Goal: Task Accomplishment & Management: Complete application form

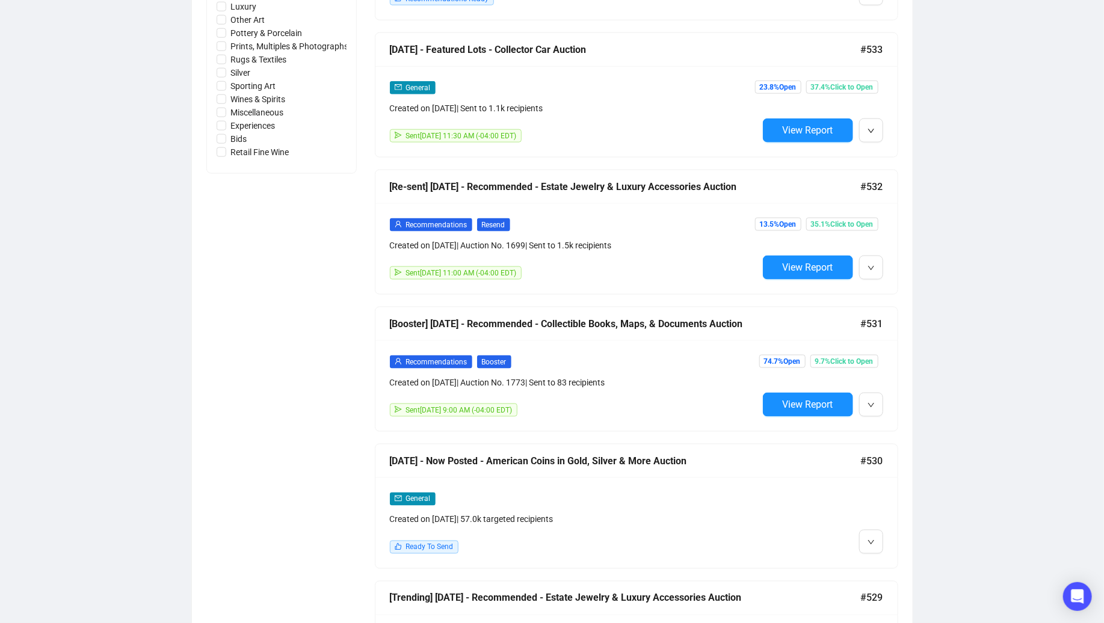
scroll to position [751, 0]
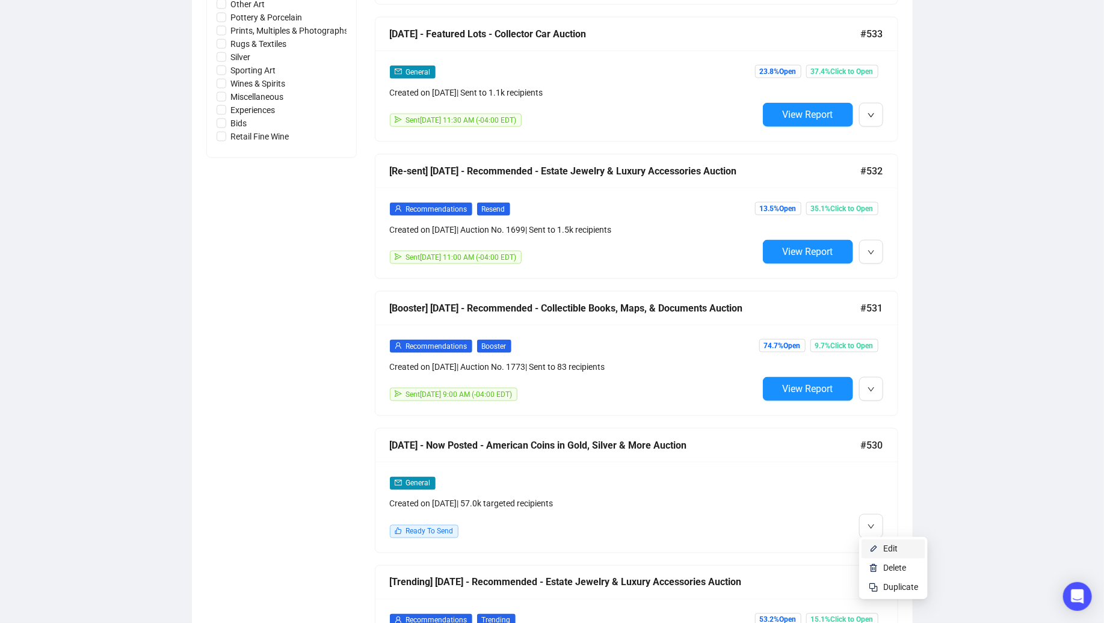
drag, startPoint x: 884, startPoint y: 547, endPoint x: 889, endPoint y: 544, distance: 6.5
click at [884, 547] on span "Edit" at bounding box center [890, 549] width 14 height 10
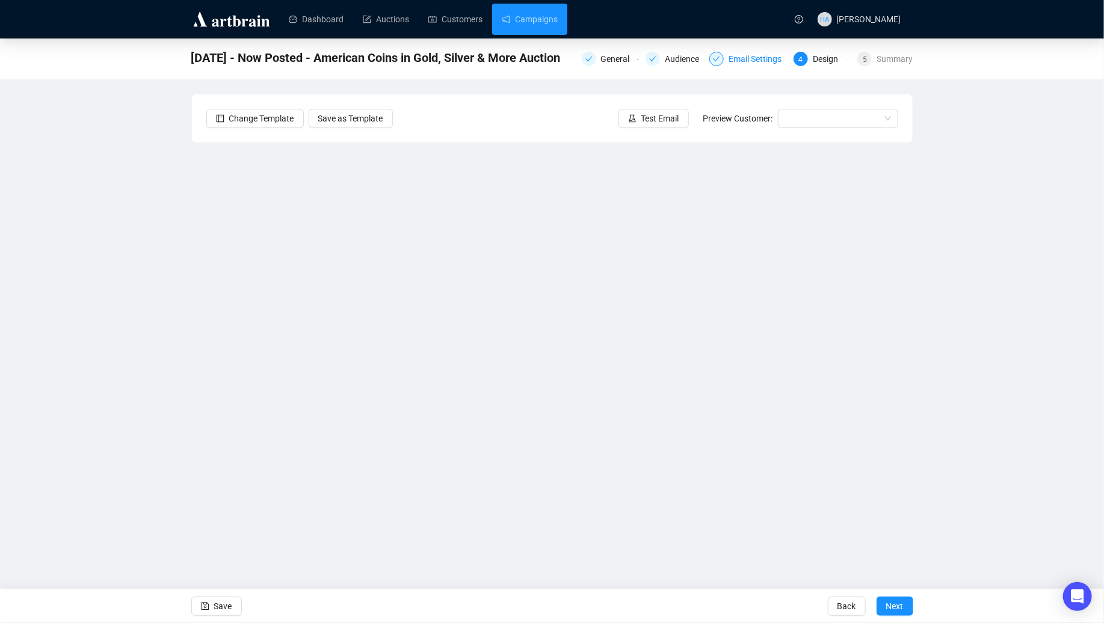
click at [749, 59] on div "Email Settings" at bounding box center [758, 59] width 60 height 14
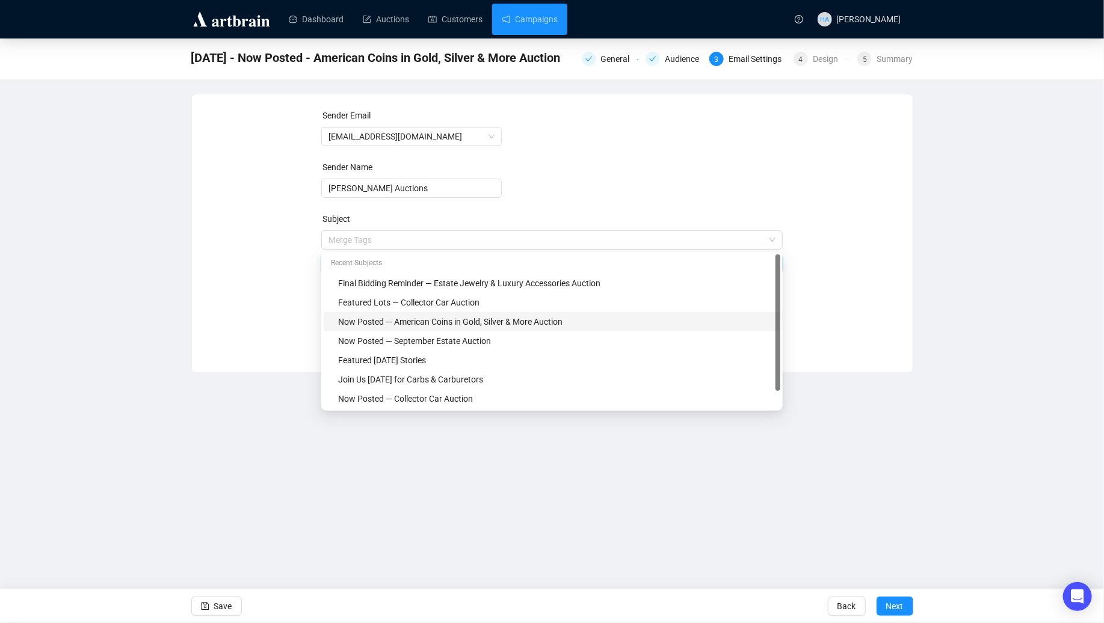
click at [461, 235] on span "Merge Tags Now Posted — American Coins in Gold, Silver & More Auction" at bounding box center [551, 252] width 461 height 34
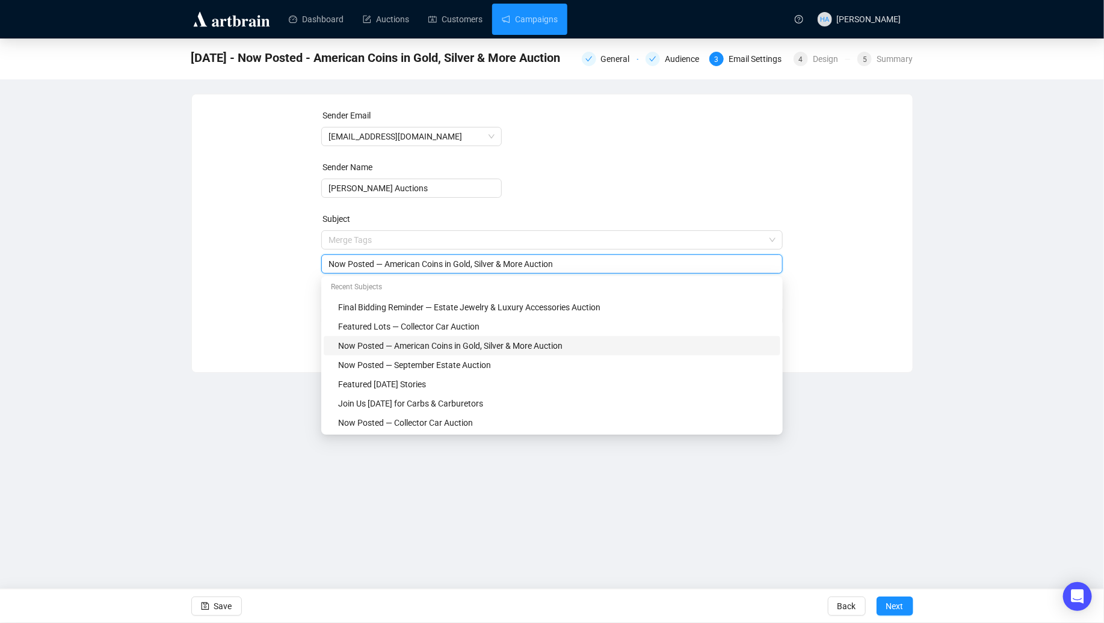
drag, startPoint x: 388, startPoint y: 267, endPoint x: 533, endPoint y: 265, distance: 145.5
click at [533, 265] on input "Now Posted — American Coins in Gold, Silver & More Auction" at bounding box center [551, 263] width 447 height 13
type input "Now Posted — United States Coins at Auction"
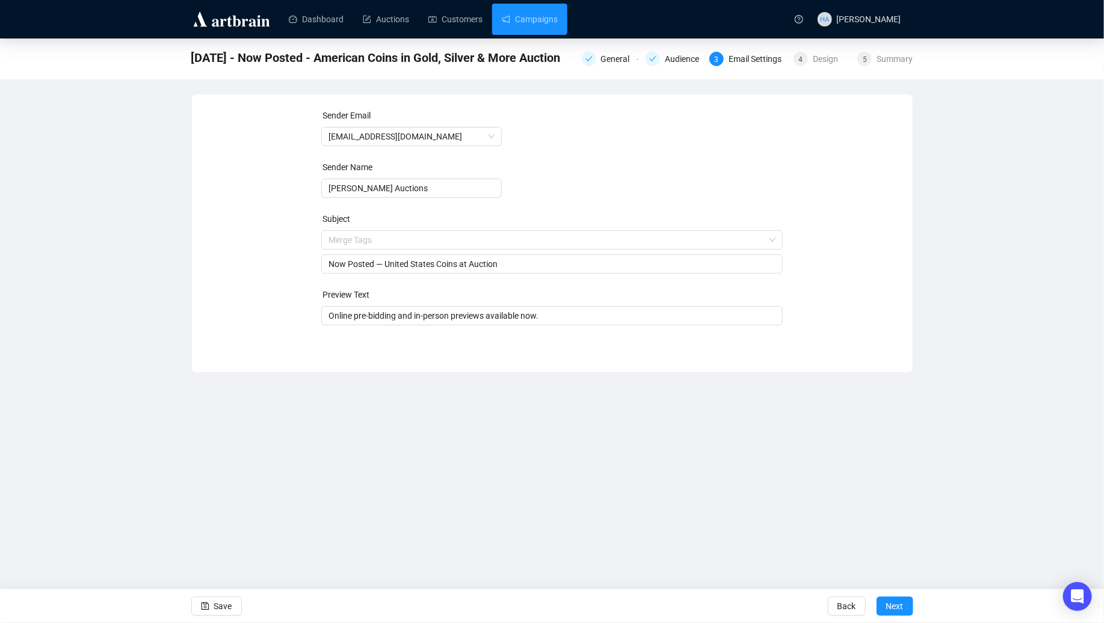
click at [273, 263] on div "Sender Email [EMAIL_ADDRESS][DOMAIN_NAME] Sender Name [PERSON_NAME] Auctions Su…" at bounding box center [552, 224] width 692 height 231
click at [895, 605] on span "Next" at bounding box center [894, 606] width 17 height 34
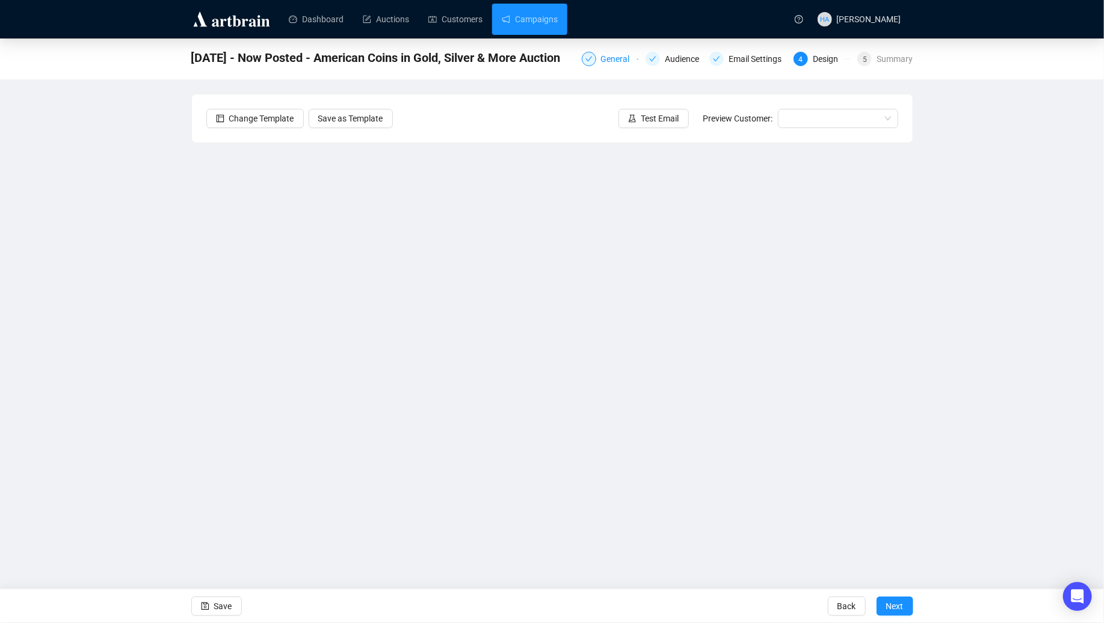
click at [611, 57] on div "General" at bounding box center [619, 59] width 36 height 14
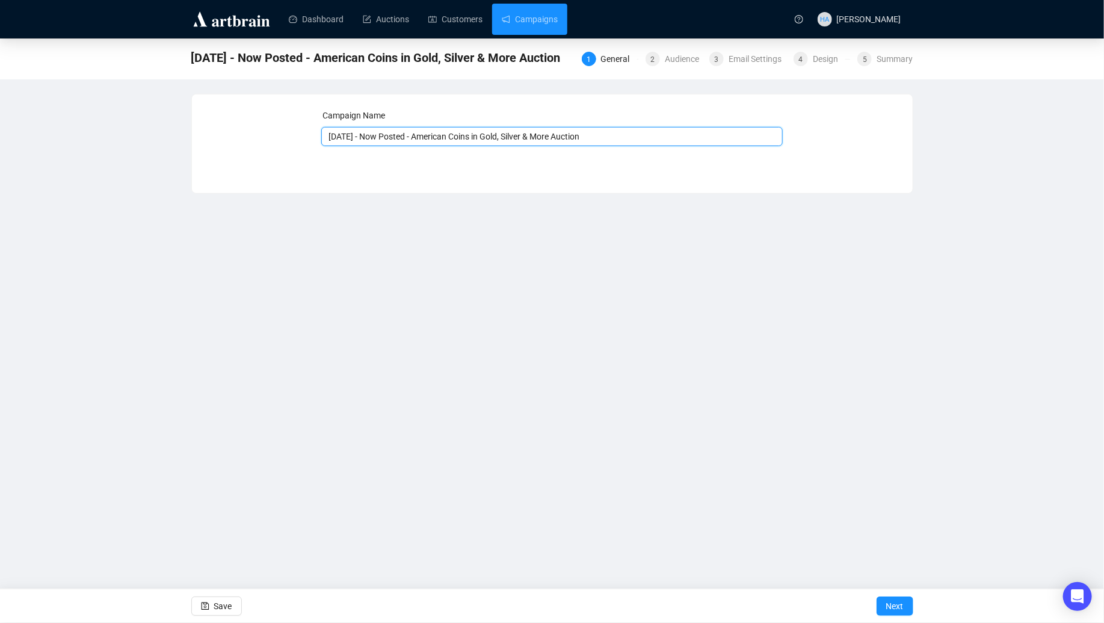
drag, startPoint x: 424, startPoint y: 137, endPoint x: 571, endPoint y: 138, distance: 146.7
click at [571, 138] on input "[DATE] - Now Posted - American Coins in Gold, Silver & More Auction" at bounding box center [551, 136] width 461 height 19
type input "[DATE] - Now Posted - [GEOGRAPHIC_DATA] Coins at Auction"
click at [886, 604] on span "Next" at bounding box center [894, 606] width 17 height 34
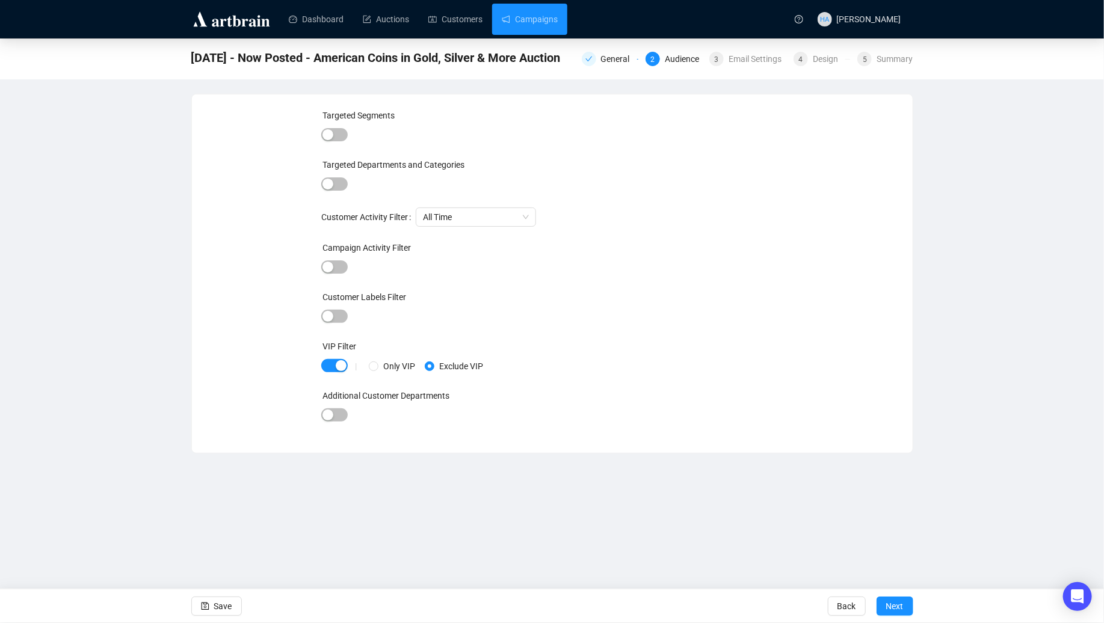
click at [886, 604] on span "Next" at bounding box center [894, 606] width 17 height 34
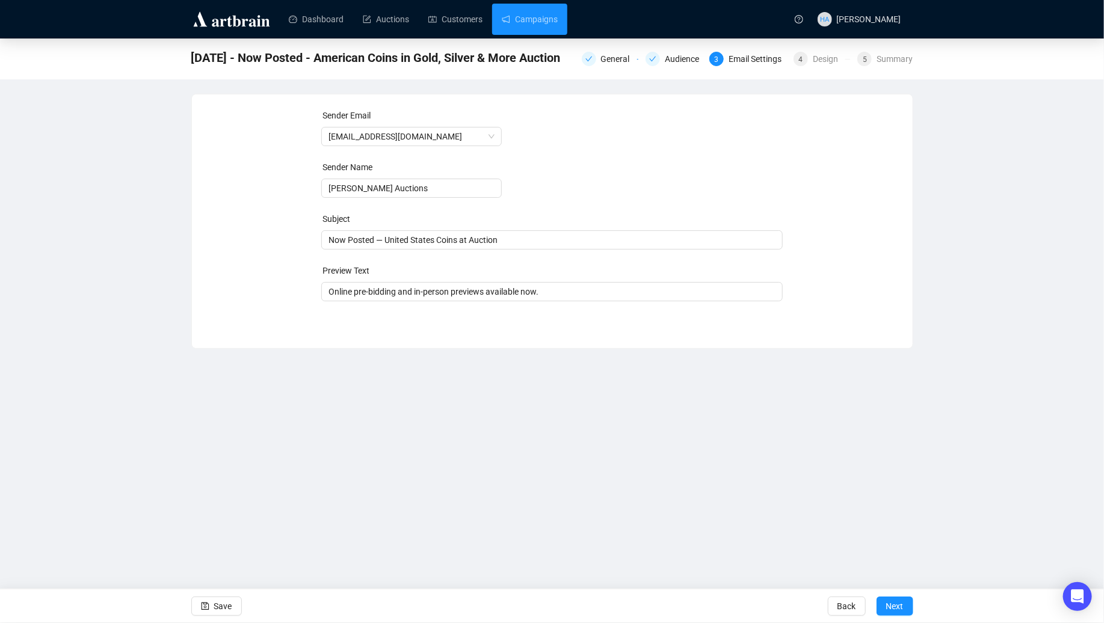
click at [886, 604] on span "Next" at bounding box center [894, 606] width 17 height 34
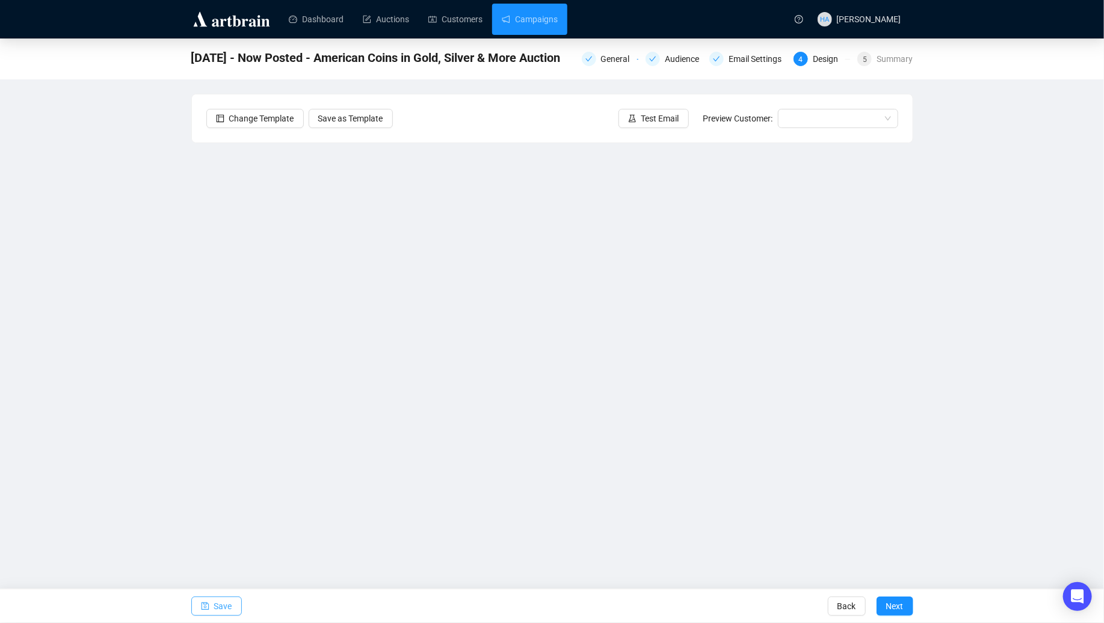
click at [223, 609] on span "Save" at bounding box center [223, 606] width 18 height 34
drag, startPoint x: 220, startPoint y: 607, endPoint x: 224, endPoint y: 598, distance: 10.0
click at [220, 606] on span "Save" at bounding box center [223, 606] width 18 height 34
click at [229, 608] on span "Save" at bounding box center [223, 606] width 18 height 34
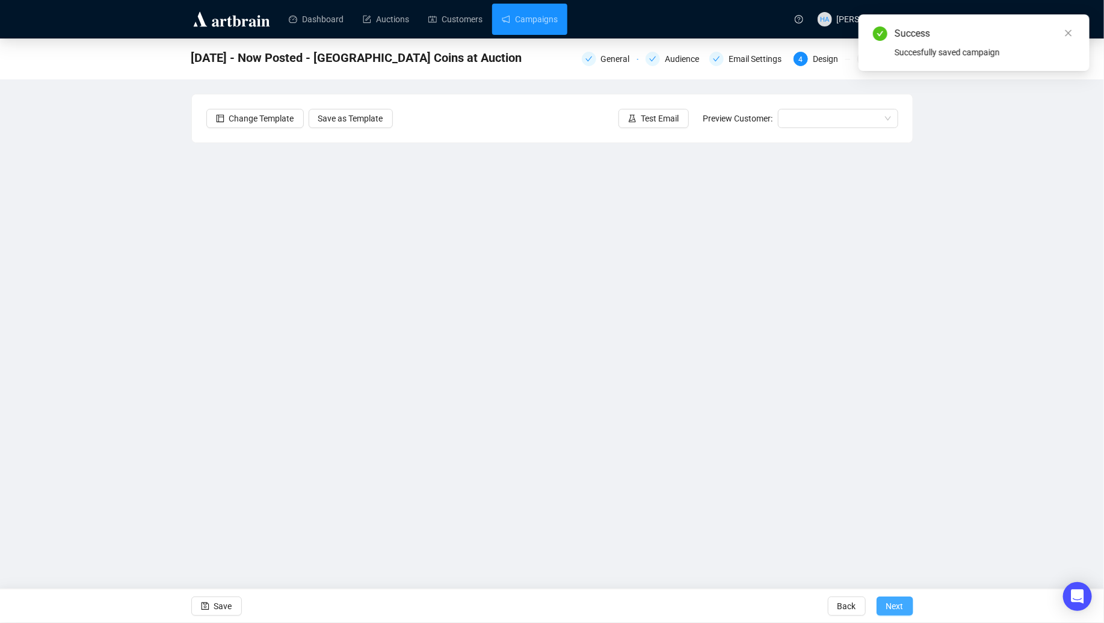
click at [895, 607] on span "Next" at bounding box center [894, 606] width 17 height 34
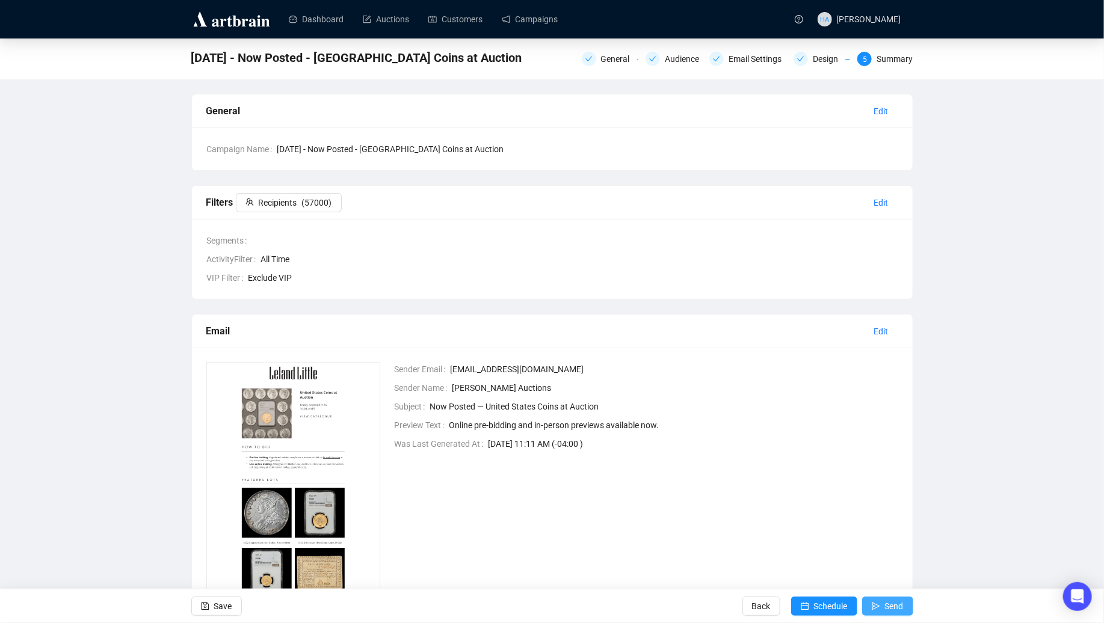
click at [885, 608] on span "Send" at bounding box center [894, 606] width 19 height 34
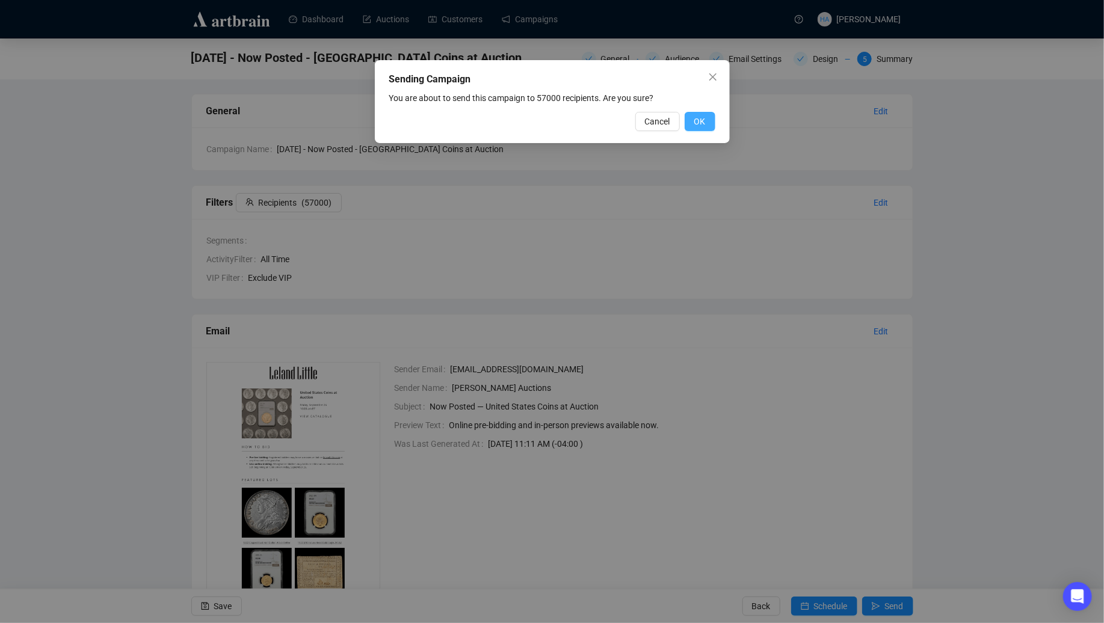
click at [696, 121] on span "OK" at bounding box center [699, 121] width 11 height 13
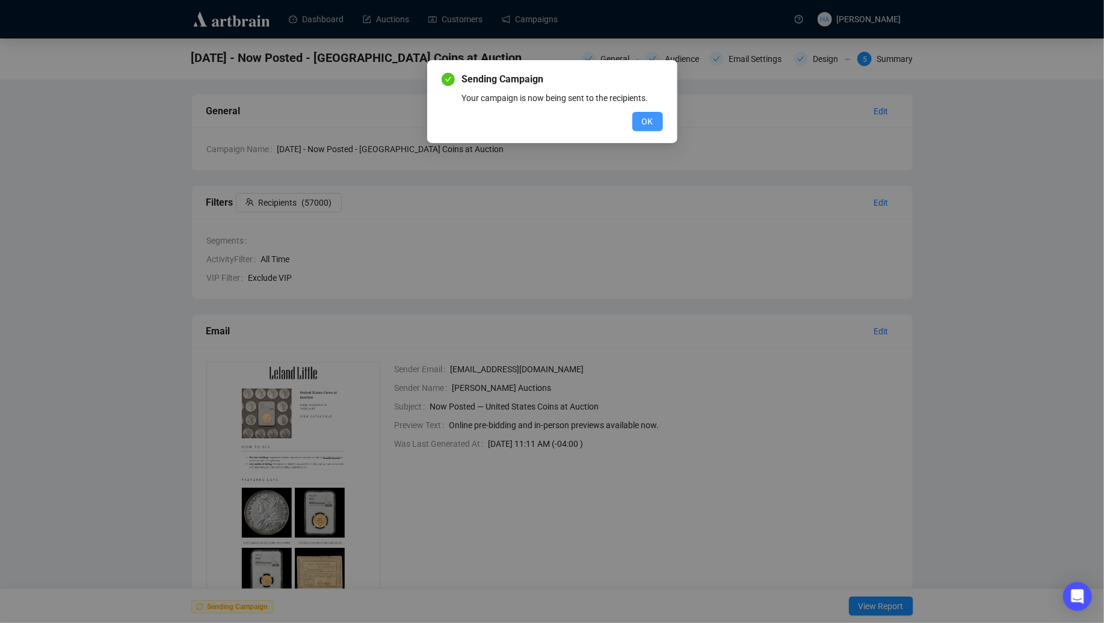
click at [643, 123] on span "OK" at bounding box center [647, 121] width 11 height 13
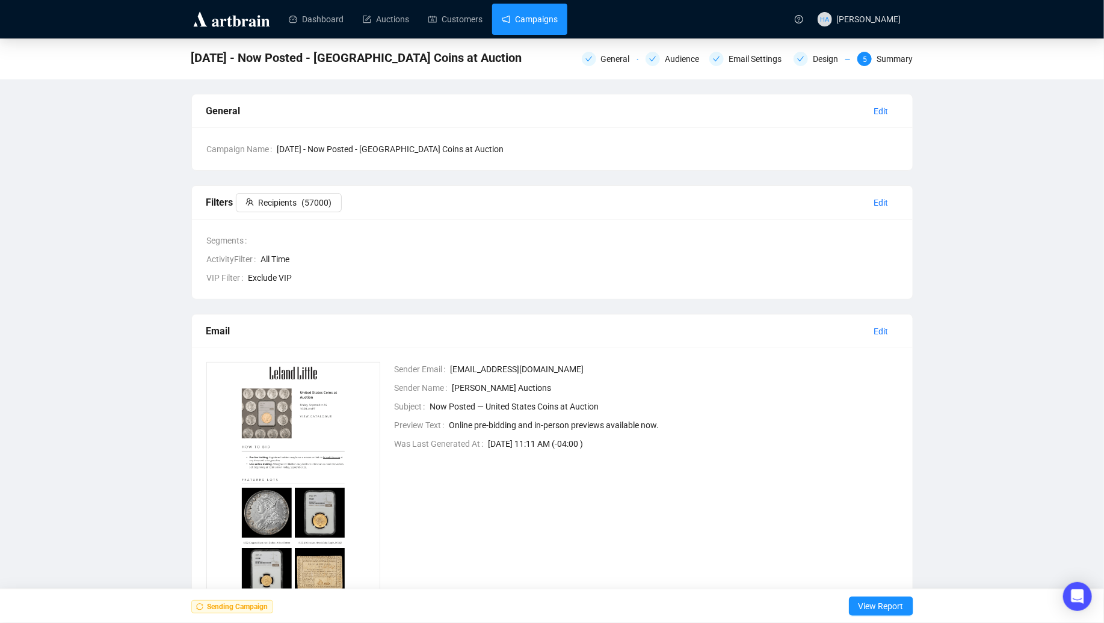
click at [538, 18] on link "Campaigns" at bounding box center [530, 19] width 56 height 31
